Goal: Task Accomplishment & Management: Complete application form

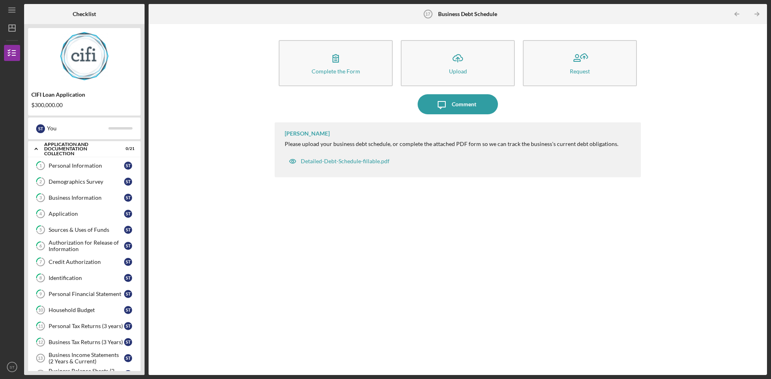
scroll to position [132, 0]
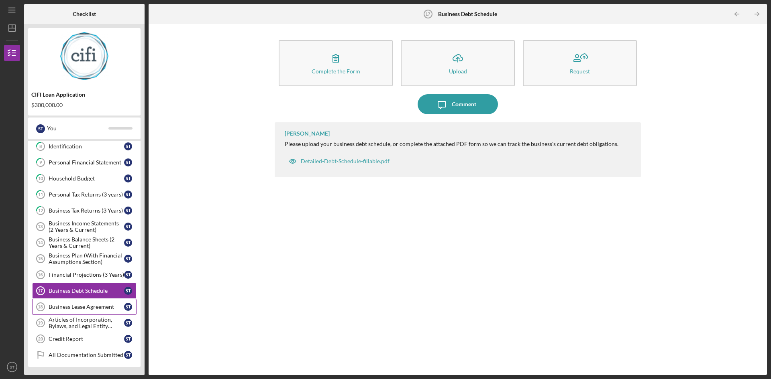
click at [66, 306] on div "Business Lease Agreement" at bounding box center [86, 307] width 75 height 6
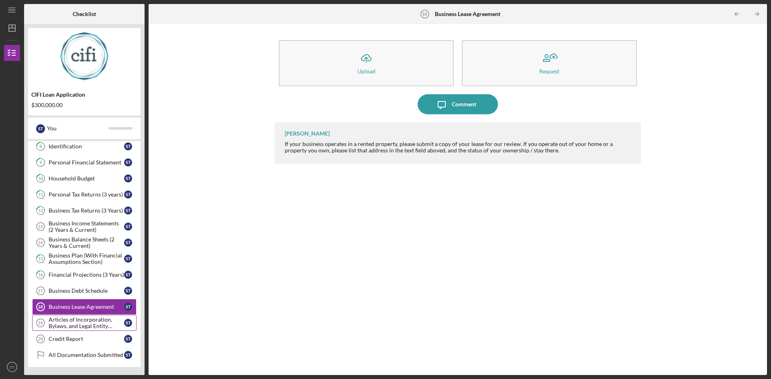
click at [78, 320] on div "Articles of Incorporation, Bylaws, and Legal Entity Documents" at bounding box center [86, 323] width 75 height 13
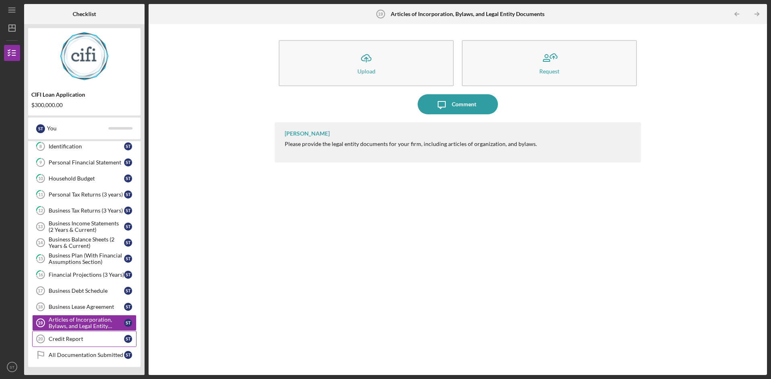
click at [59, 341] on div "Credit Report" at bounding box center [86, 339] width 75 height 6
